Goal: Communication & Community: Answer question/provide support

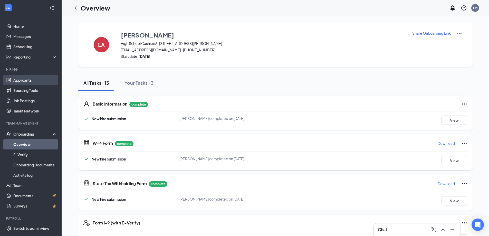
click at [24, 84] on link "Applicants" at bounding box center [35, 80] width 44 height 10
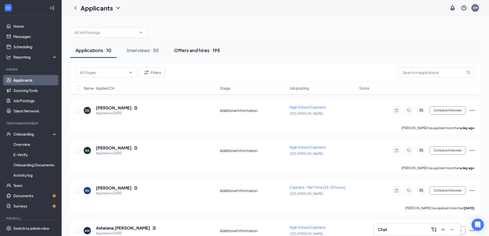
click at [200, 52] on div "Offers and hires · 195" at bounding box center [197, 50] width 46 height 6
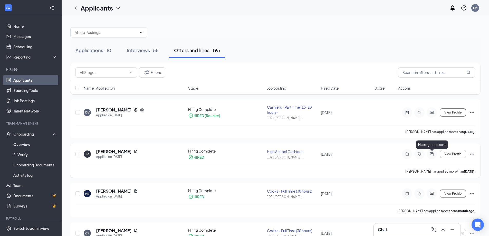
click at [431, 154] on icon "ActiveChat" at bounding box center [431, 154] width 6 height 4
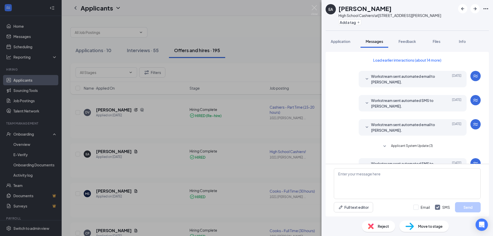
scroll to position [88, 0]
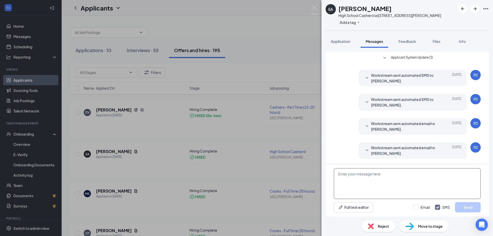
click at [370, 180] on textarea at bounding box center [407, 183] width 147 height 31
click at [316, 7] on img at bounding box center [314, 10] width 6 height 10
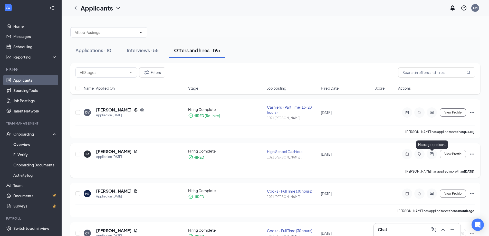
click at [433, 154] on icon "ActiveChat" at bounding box center [431, 154] width 6 height 4
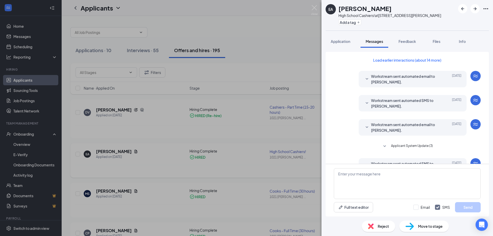
scroll to position [88, 0]
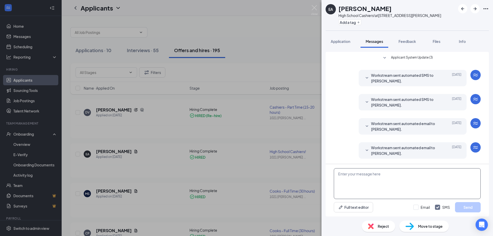
click at [366, 180] on textarea at bounding box center [407, 183] width 147 height 31
type textarea "h"
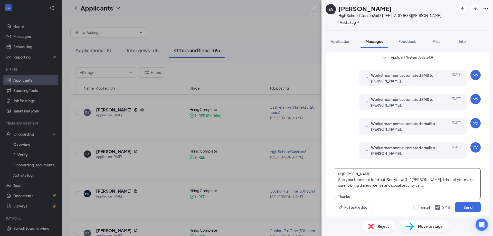
scroll to position [6, 0]
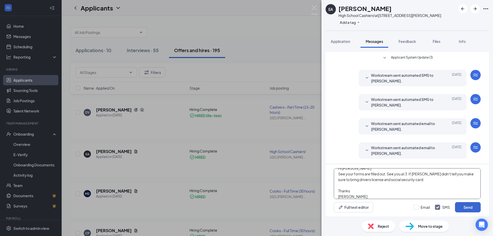
type textarea "Hi [PERSON_NAME] See your forms are filled out. See you at 3. If [PERSON_NAME] …"
click at [474, 206] on button "Send" at bounding box center [468, 207] width 26 height 10
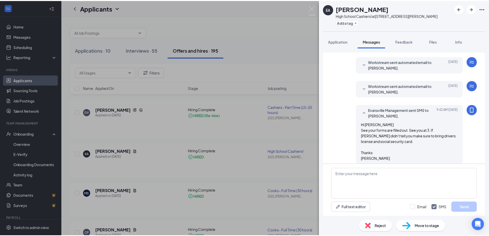
scroll to position [155, 0]
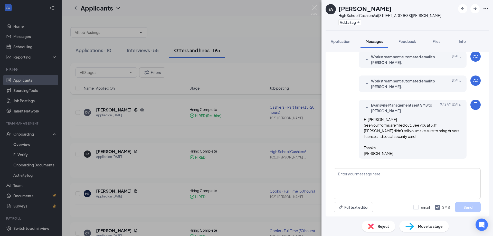
click at [314, 8] on img at bounding box center [314, 10] width 6 height 10
